Goal: Task Accomplishment & Management: Manage account settings

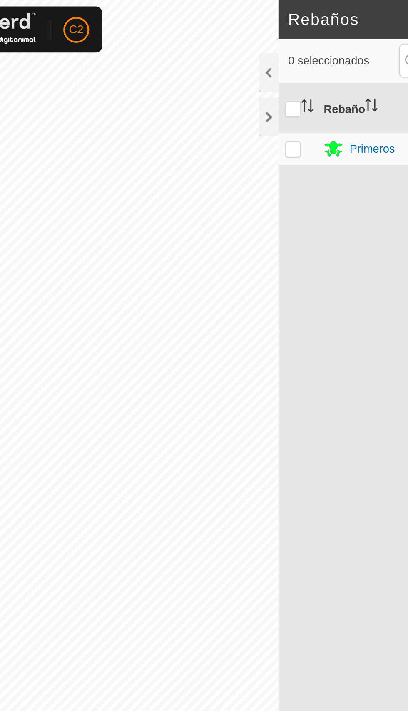
click at [208, 68] on td at bounding box center [201, 76] width 20 height 17
checkbox input "true"
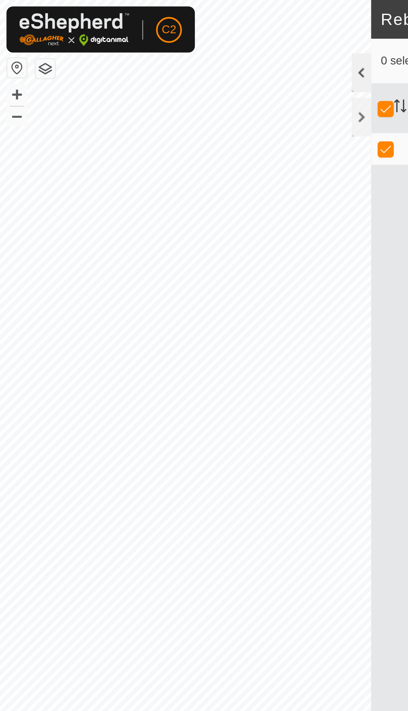
click at [182, 40] on div at bounding box center [186, 37] width 10 height 20
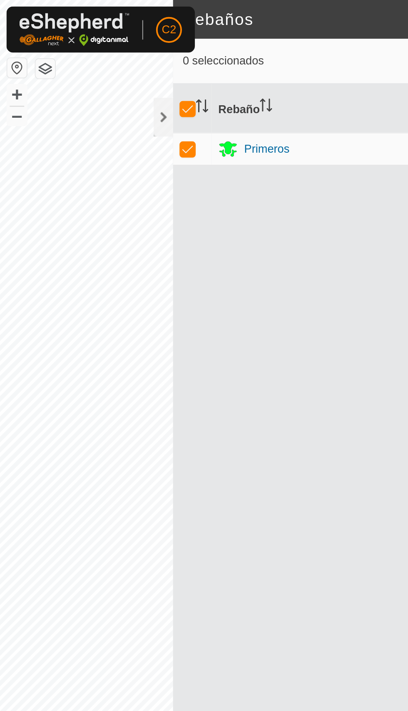
click at [107, 68] on td at bounding box center [99, 76] width 20 height 17
checkbox input "false"
click at [87, 59] on div at bounding box center [84, 60] width 10 height 20
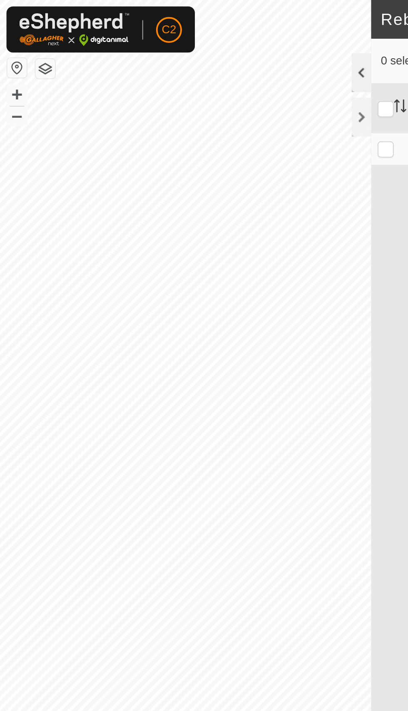
click at [182, 30] on div at bounding box center [186, 37] width 10 height 20
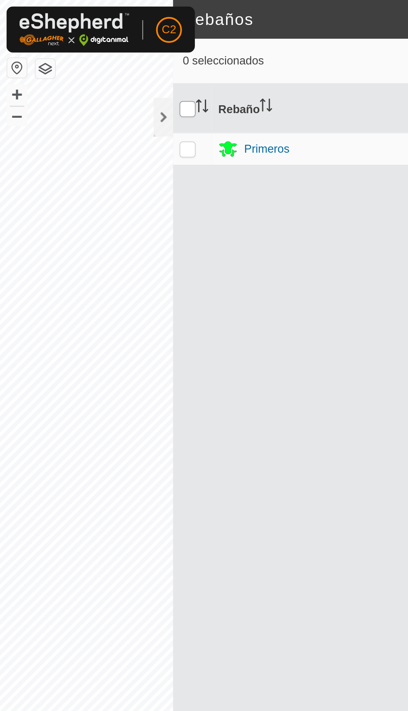
click at [97, 52] on input "checkbox" at bounding box center [96, 56] width 8 height 8
checkbox input "true"
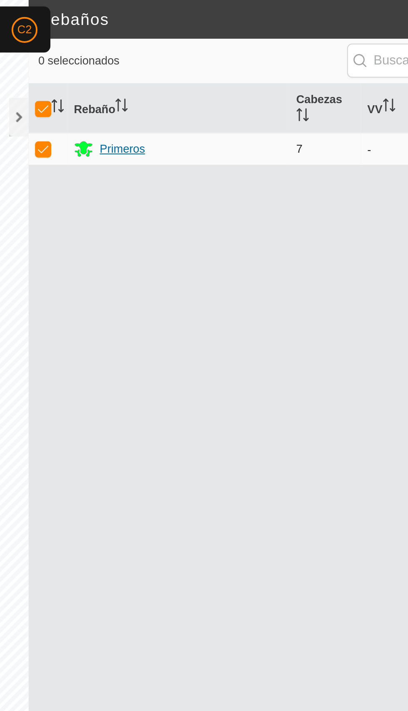
click at [134, 72] on div "Primeros" at bounding box center [137, 76] width 23 height 9
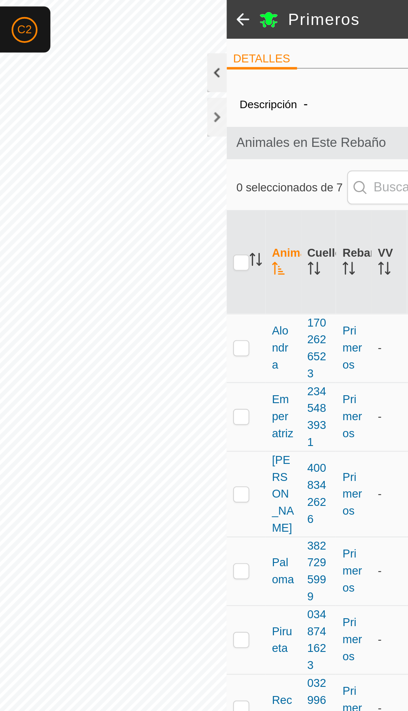
click at [183, 42] on div at bounding box center [186, 37] width 10 height 20
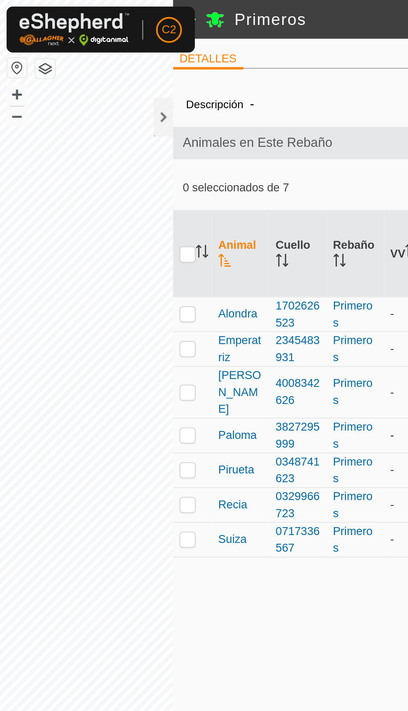
click at [92, 217] on td at bounding box center [99, 224] width 20 height 18
checkbox input "true"
click at [97, 251] on td at bounding box center [99, 260] width 20 height 18
checkbox input "true"
click at [89, 236] on td at bounding box center [99, 242] width 20 height 18
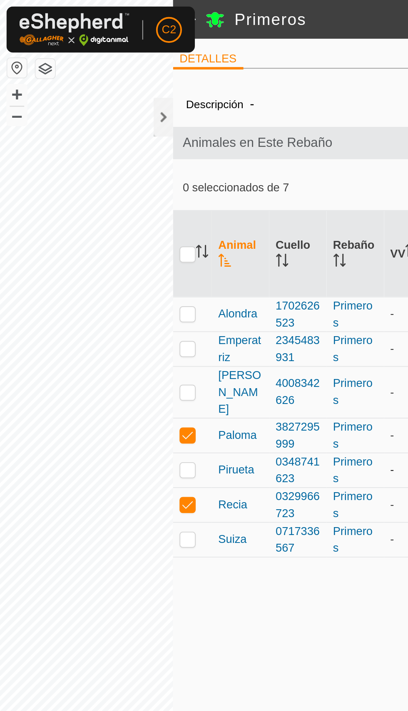
checkbox input "true"
